Goal: Information Seeking & Learning: Learn about a topic

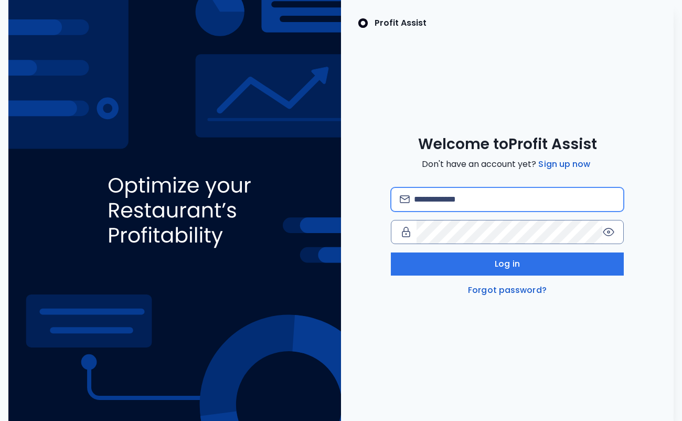
click at [436, 200] on input "email" at bounding box center [514, 199] width 201 height 23
type input "**********"
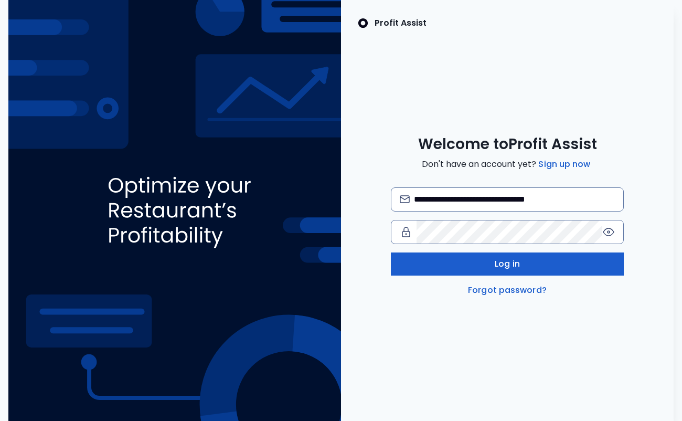
click at [512, 268] on span "Log in" at bounding box center [507, 264] width 25 height 13
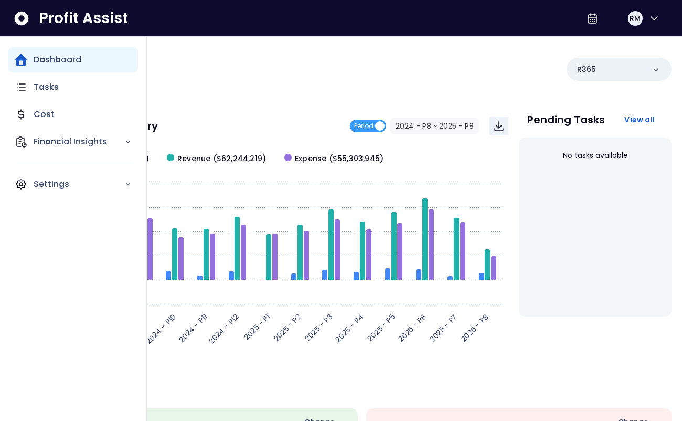
click at [19, 61] on icon "Main navigation" at bounding box center [21, 60] width 13 height 13
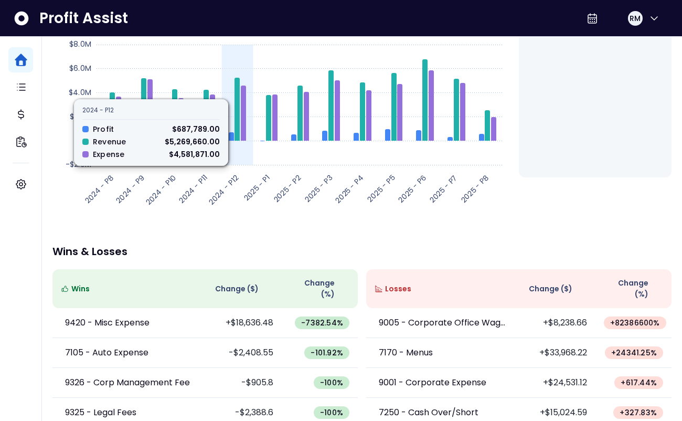
scroll to position [237, 0]
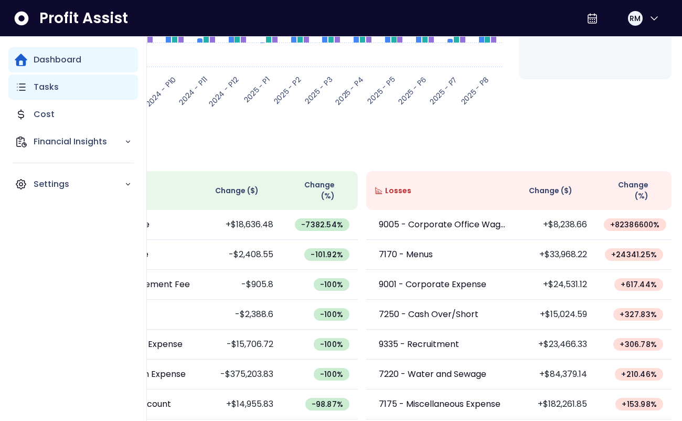
click at [44, 84] on p "Tasks" at bounding box center [46, 87] width 25 height 13
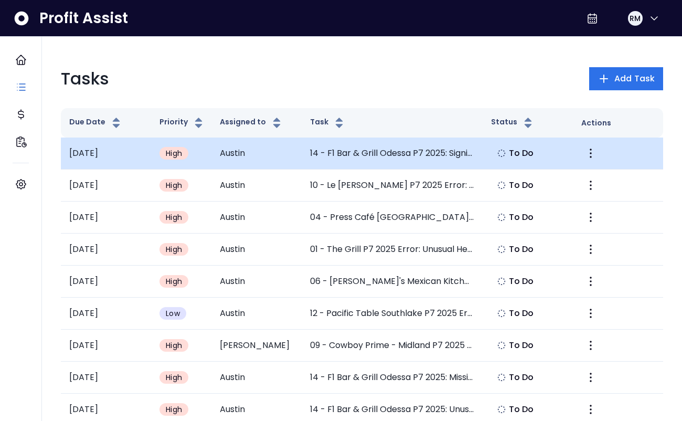
click at [369, 155] on td "14 - F1 Bar & Grill Odessa P7 2025: Significant Increase in Electricity" at bounding box center [392, 153] width 180 height 32
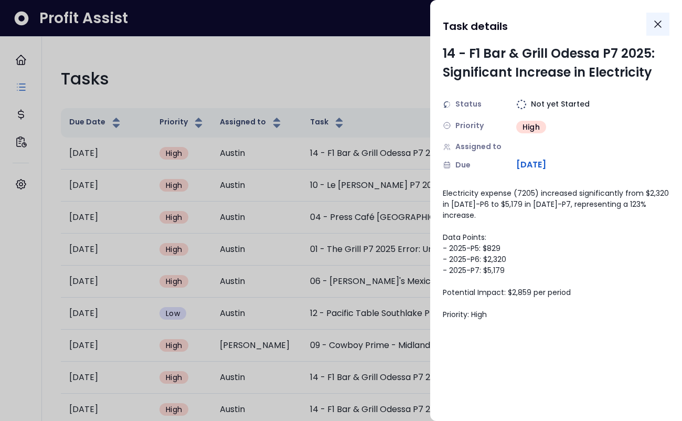
click at [659, 21] on icon "Close" at bounding box center [657, 24] width 13 height 13
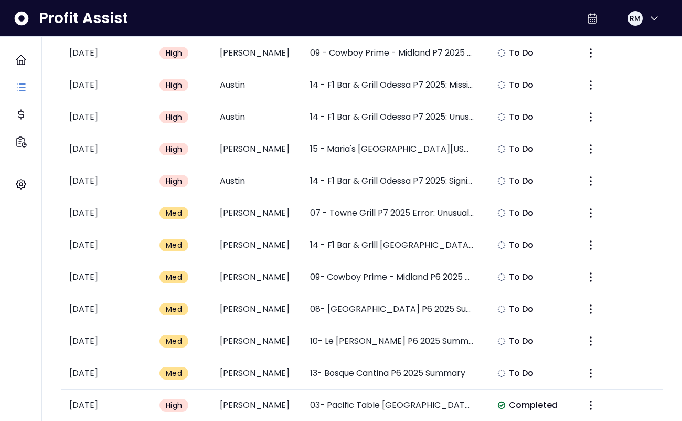
scroll to position [294, 0]
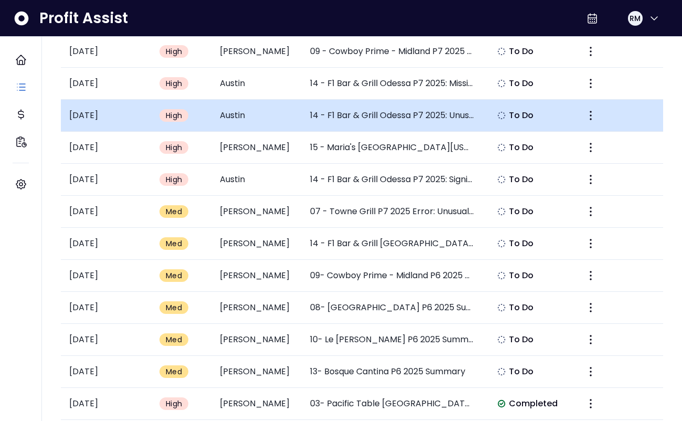
click at [385, 114] on td "14 - F1 Bar & Grill Odessa P7 2025: Unusual Negative China/Glassware Expense" at bounding box center [392, 116] width 180 height 32
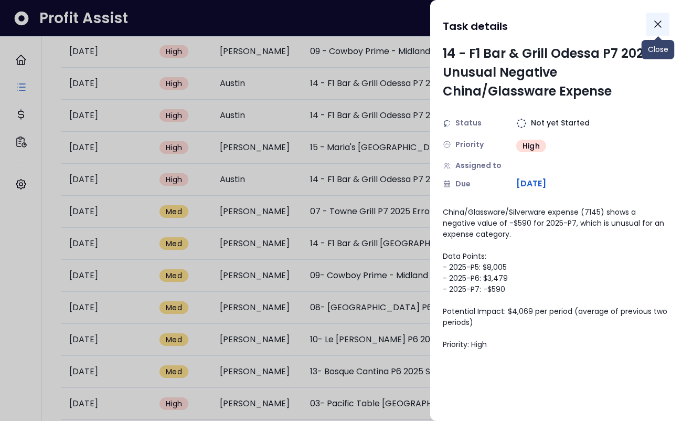
click at [658, 26] on icon "Close" at bounding box center [657, 24] width 13 height 13
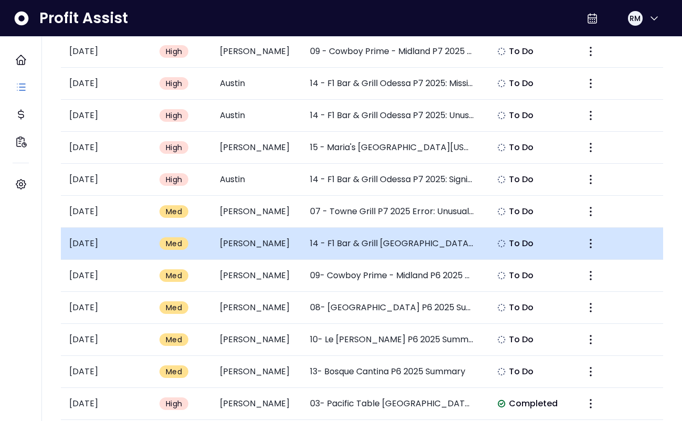
click at [416, 244] on td "14 - F1 Bar & Grill [GEOGRAPHIC_DATA] P6 2025 Summary" at bounding box center [392, 244] width 180 height 32
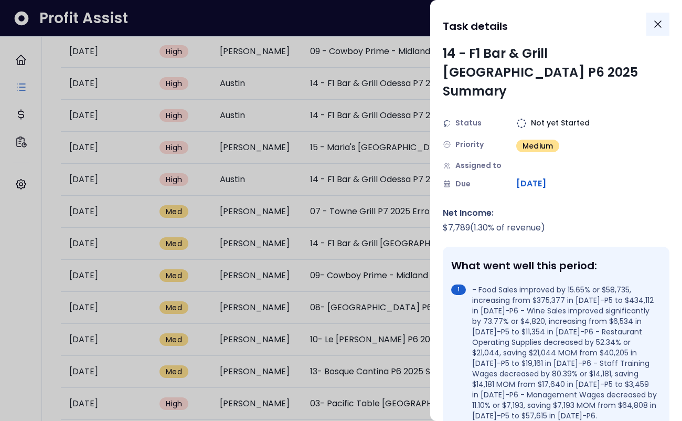
click at [658, 23] on icon "Close" at bounding box center [657, 24] width 13 height 13
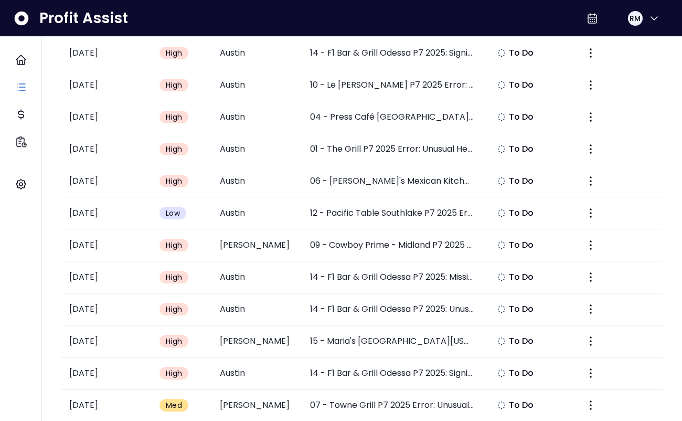
scroll to position [0, 0]
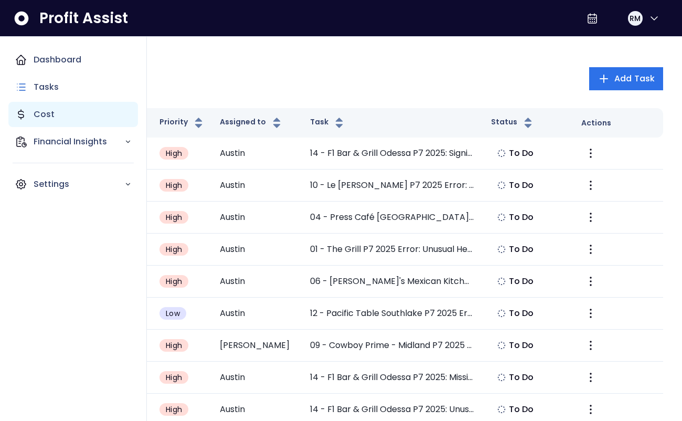
click at [44, 108] on p "Cost" at bounding box center [44, 114] width 21 height 13
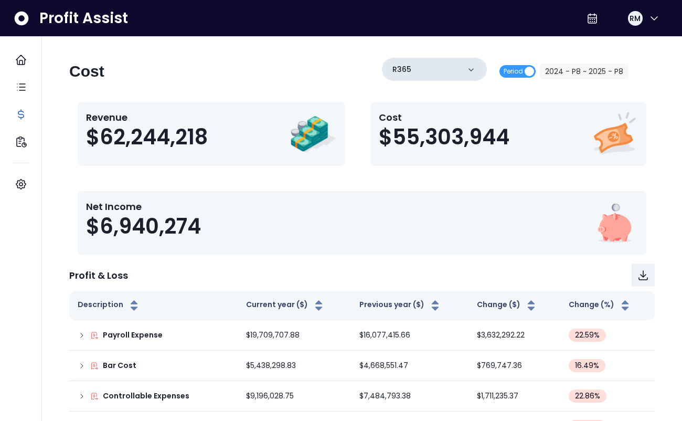
click at [475, 69] on icon at bounding box center [471, 70] width 10 height 10
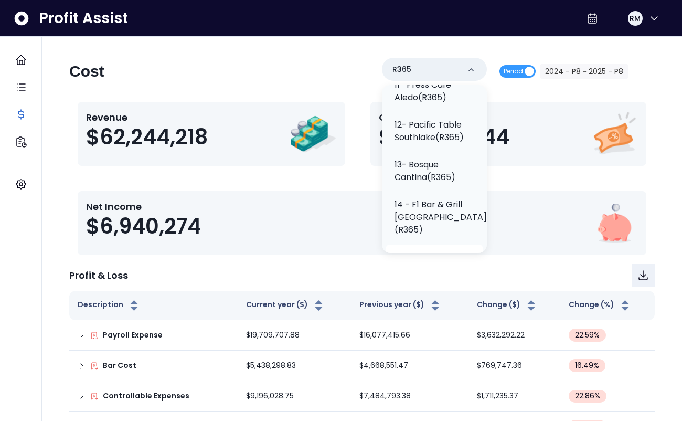
scroll to position [538, 0]
click at [416, 199] on p "14 - F1 Bar & Grill [GEOGRAPHIC_DATA](R365)" at bounding box center [440, 218] width 92 height 38
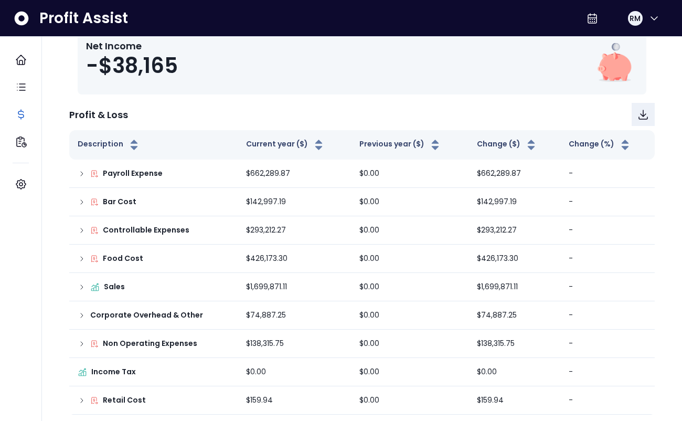
scroll to position [165, 0]
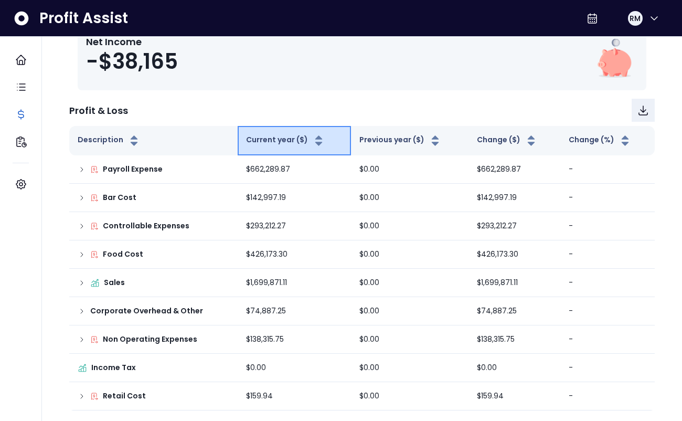
click at [315, 143] on icon "button" at bounding box center [318, 144] width 7 height 4
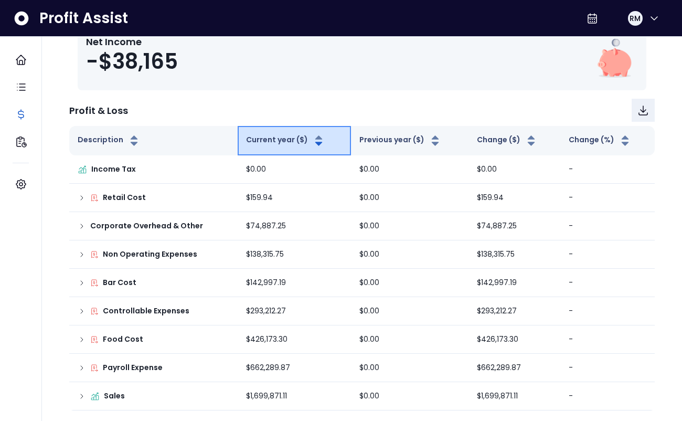
click at [315, 143] on icon "button" at bounding box center [318, 144] width 7 height 4
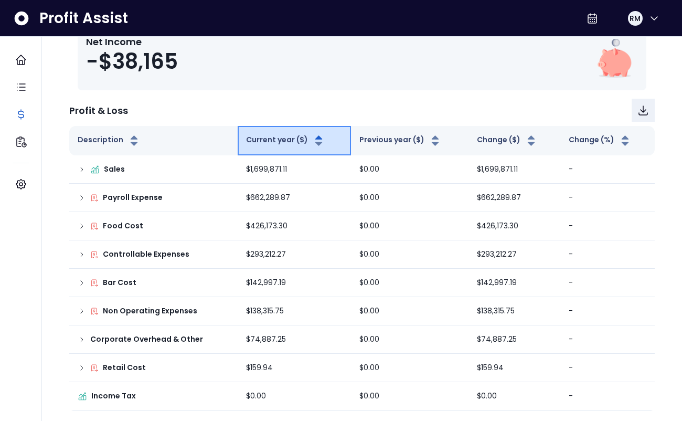
click at [315, 143] on icon "button" at bounding box center [318, 144] width 7 height 4
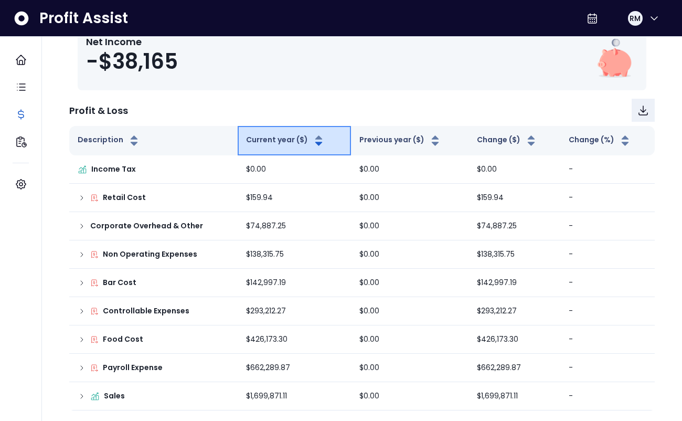
click at [315, 143] on icon "button" at bounding box center [318, 144] width 7 height 4
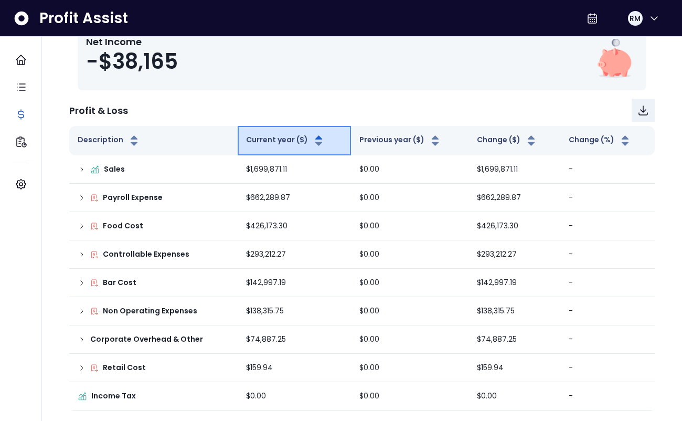
click at [315, 144] on icon "button" at bounding box center [318, 144] width 7 height 4
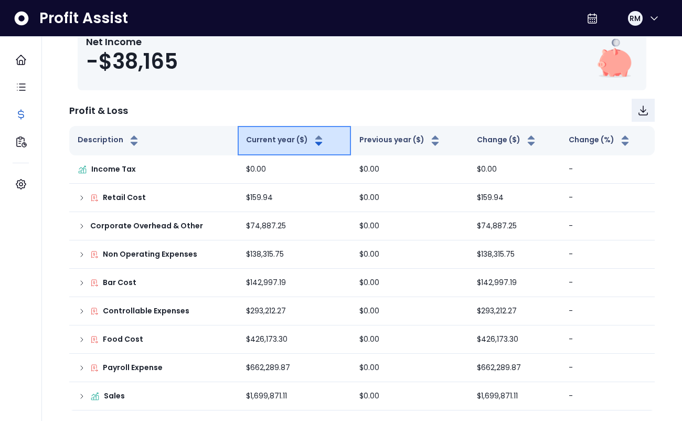
click at [315, 144] on icon "button" at bounding box center [318, 144] width 7 height 4
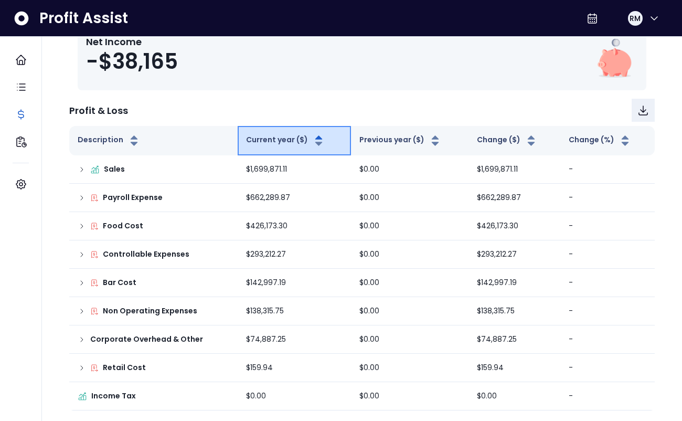
click at [269, 139] on button "Current year ($)" at bounding box center [285, 140] width 79 height 13
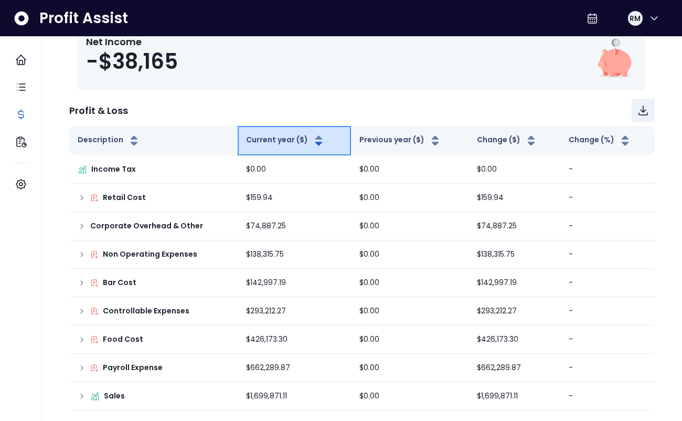
click at [269, 138] on button "Current year ($)" at bounding box center [285, 140] width 79 height 13
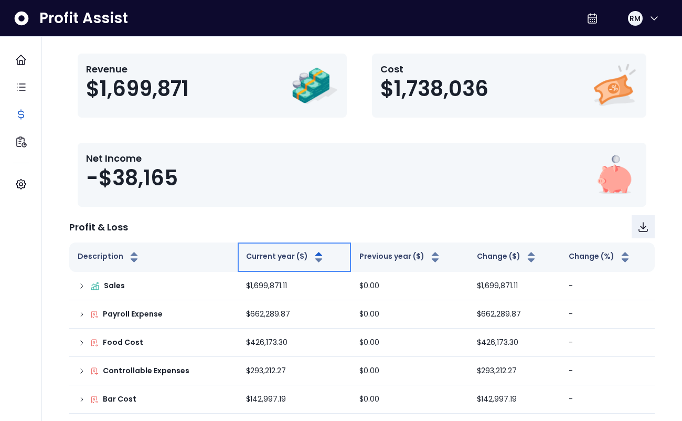
scroll to position [0, 0]
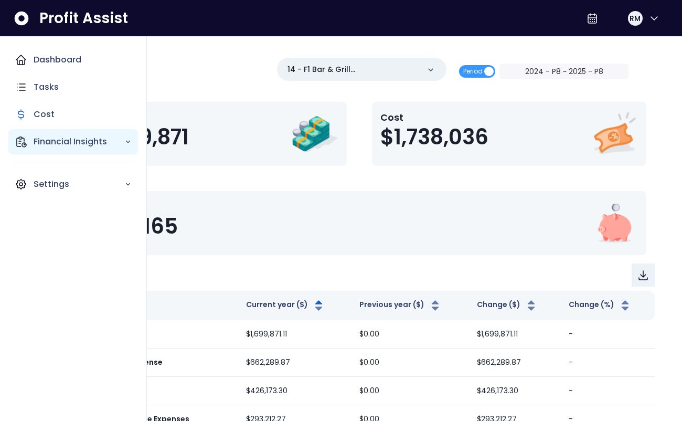
click at [53, 142] on p "Financial Insights" at bounding box center [79, 141] width 91 height 13
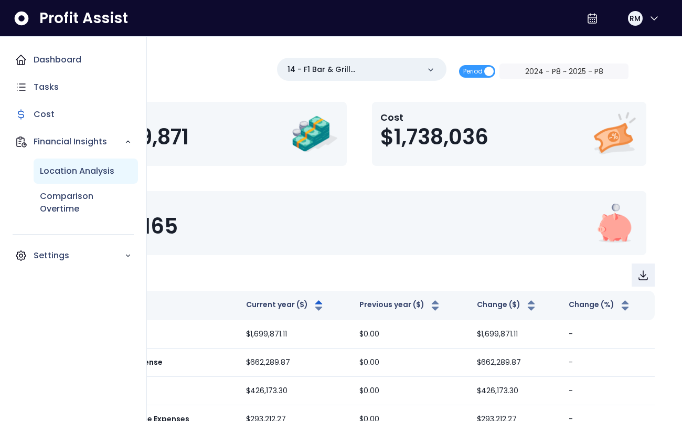
click at [68, 172] on p "Location Analysis" at bounding box center [77, 171] width 74 height 13
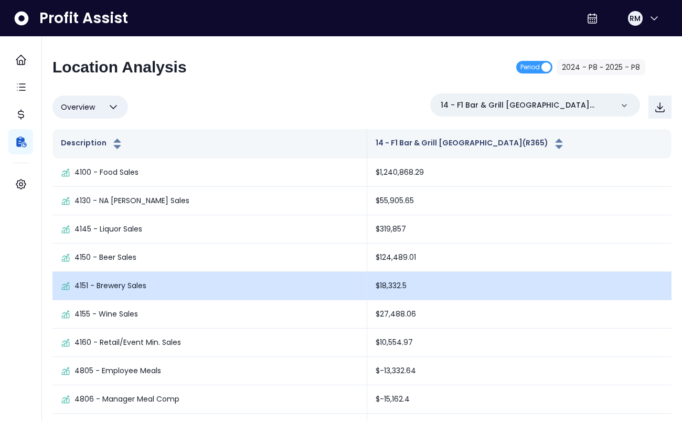
click at [409, 287] on td "$18,332.5" at bounding box center [519, 286] width 304 height 28
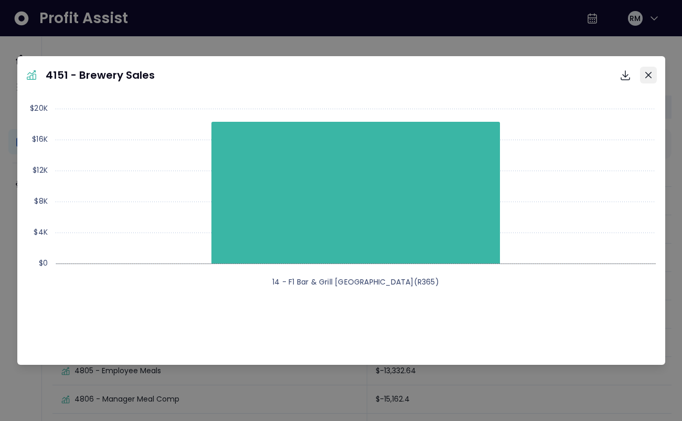
click at [647, 74] on icon "Close" at bounding box center [648, 75] width 6 height 6
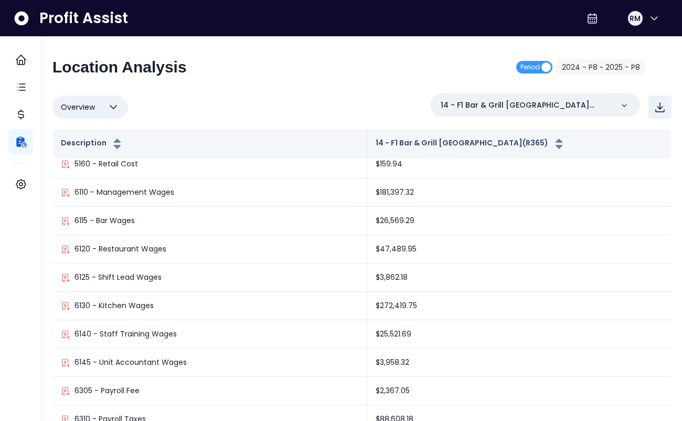
scroll to position [806, 0]
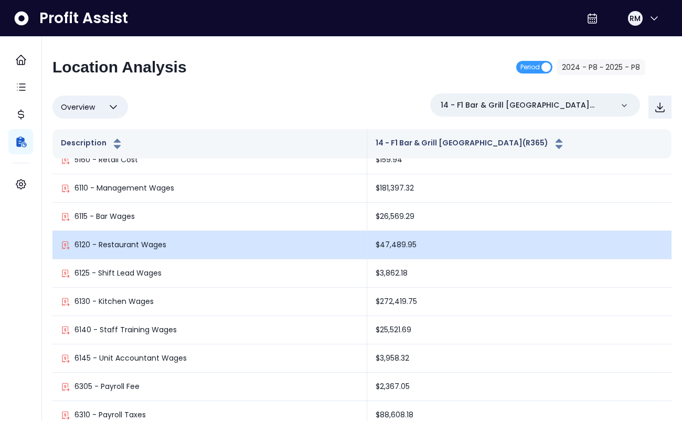
click at [401, 240] on td "$47,489.95" at bounding box center [519, 245] width 304 height 28
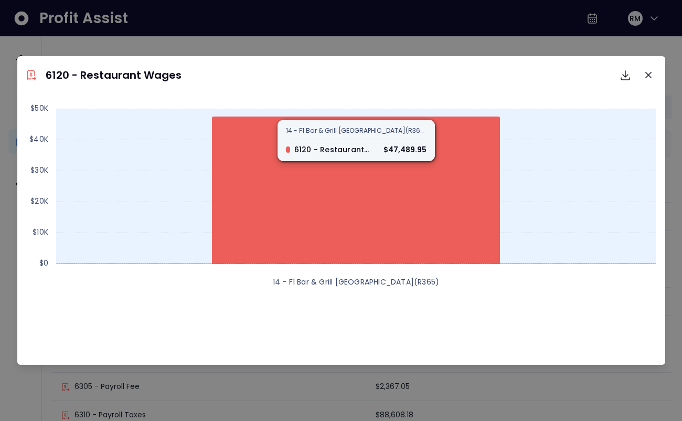
click at [366, 152] on icon at bounding box center [356, 189] width 288 height 147
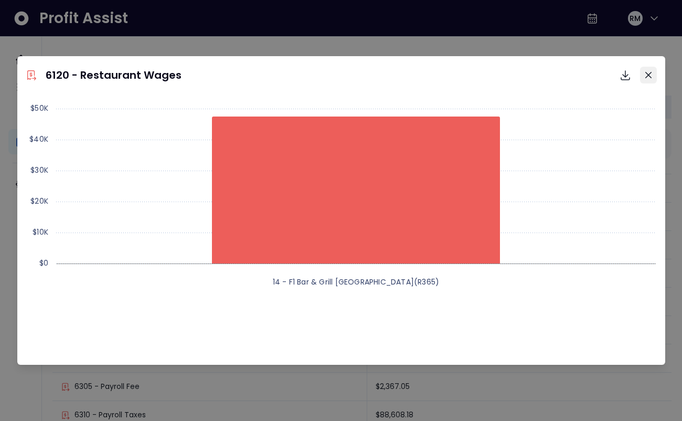
click at [651, 72] on button "Close" at bounding box center [648, 75] width 17 height 17
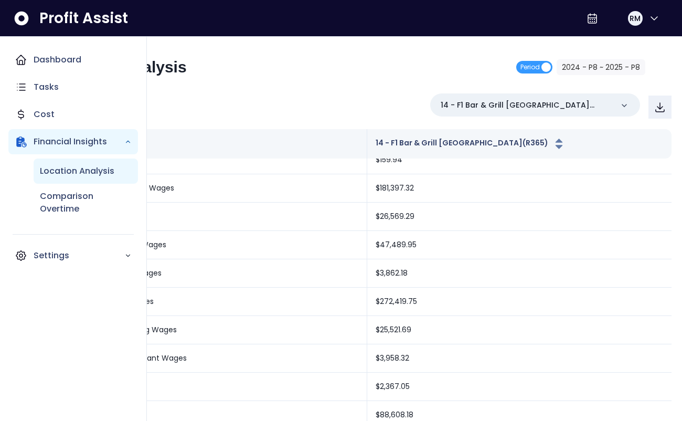
click at [71, 168] on p "Location Analysis" at bounding box center [77, 171] width 74 height 13
click at [78, 171] on p "Location Analysis" at bounding box center [77, 171] width 74 height 13
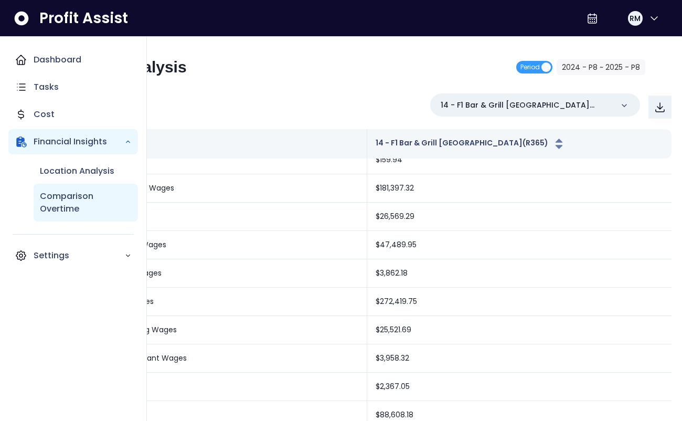
click at [77, 199] on p "Comparison Overtime" at bounding box center [86, 202] width 92 height 25
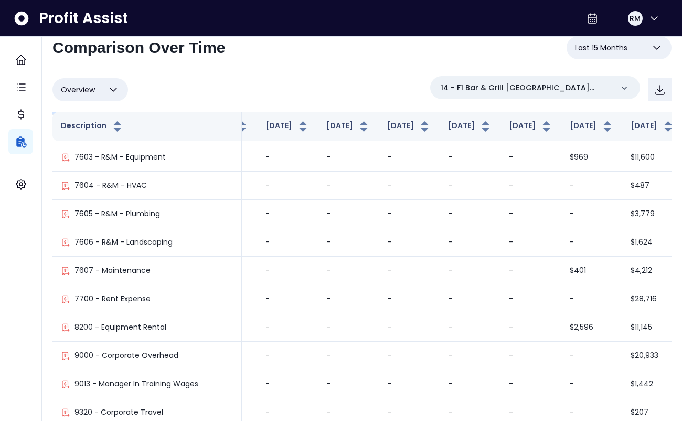
scroll to position [38, 0]
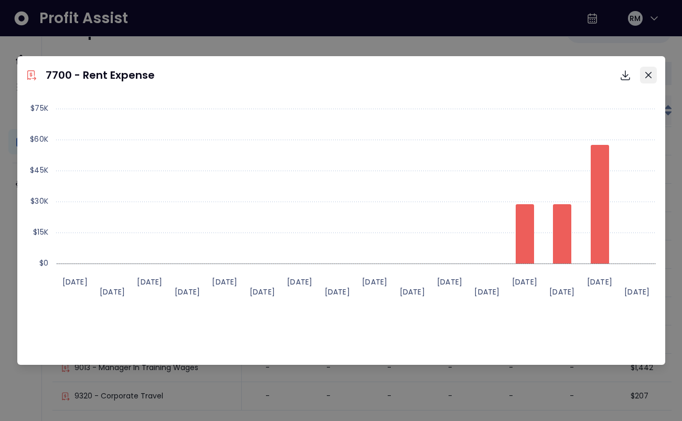
click at [649, 73] on icon "Close" at bounding box center [648, 75] width 6 height 6
